Goal: Information Seeking & Learning: Compare options

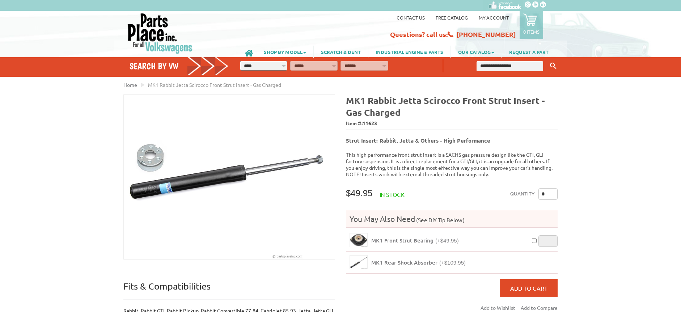
click at [384, 237] on span "MK1 Front Strut Bearing" at bounding box center [402, 240] width 62 height 7
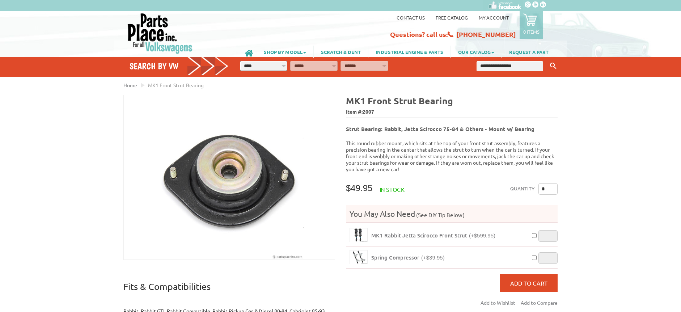
click at [385, 254] on span "Spring Compressor" at bounding box center [395, 257] width 48 height 7
